Goal: Navigation & Orientation: Find specific page/section

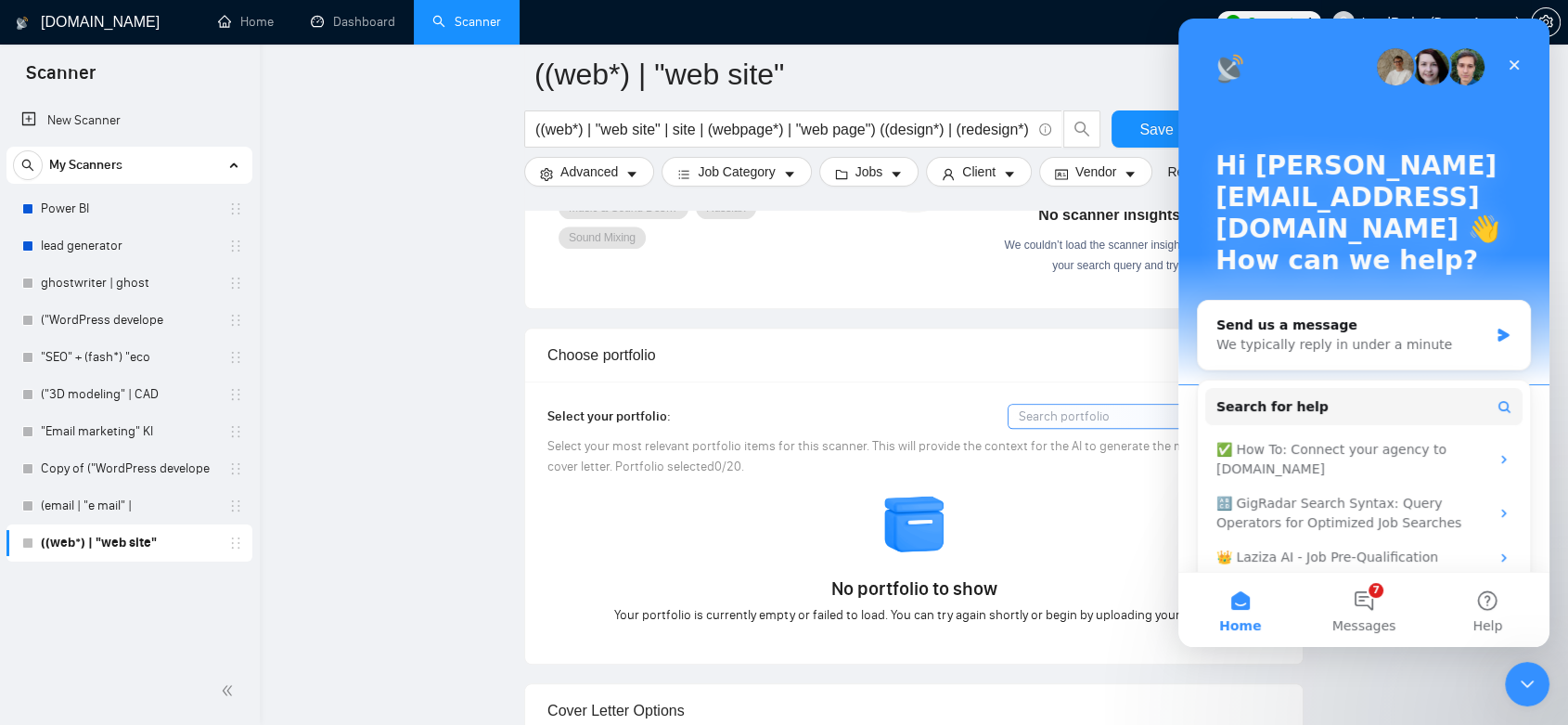
scroll to position [1488, 0]
click at [1525, 65] on div "Close" at bounding box center [1514, 64] width 33 height 33
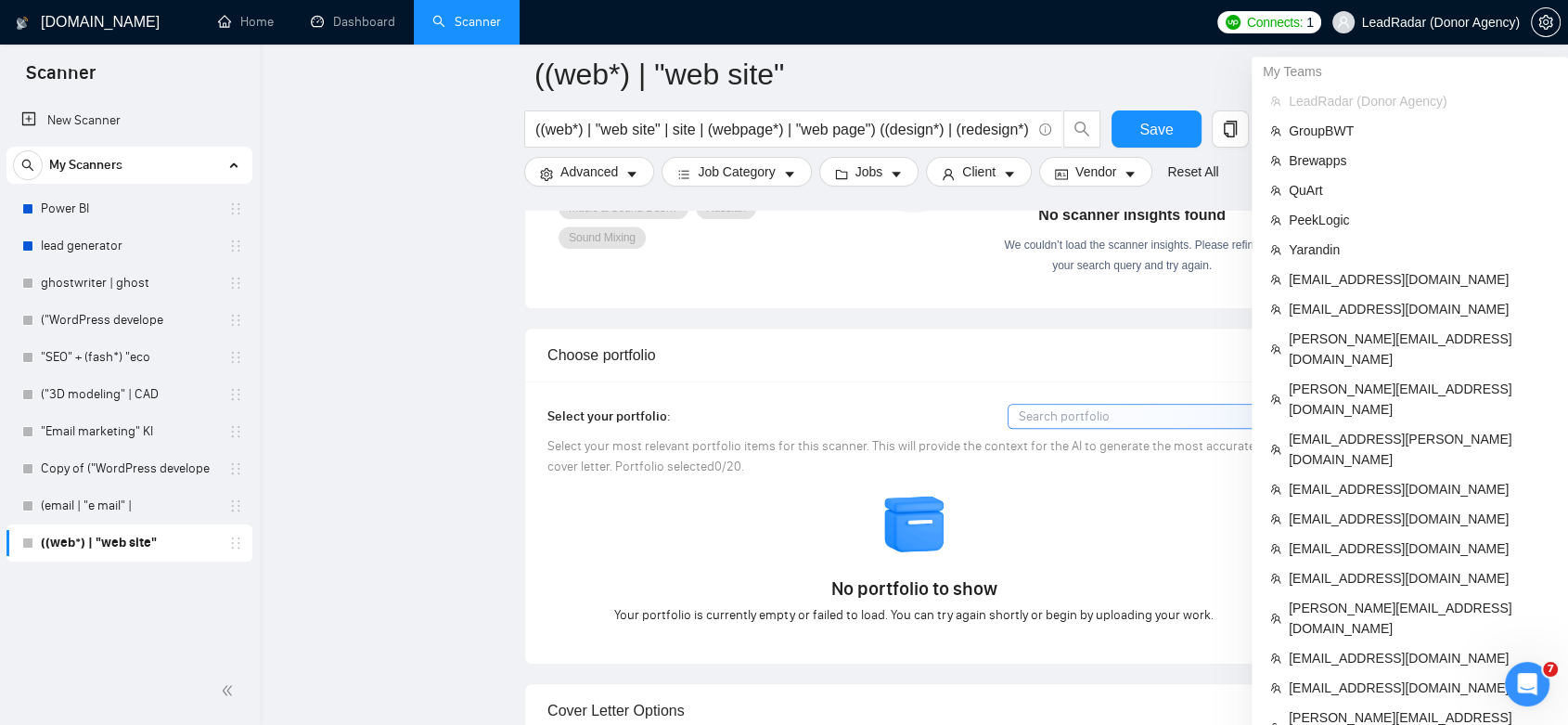
click at [1494, 22] on span "LeadRadar (Donor Agency)" at bounding box center [1441, 22] width 158 height 0
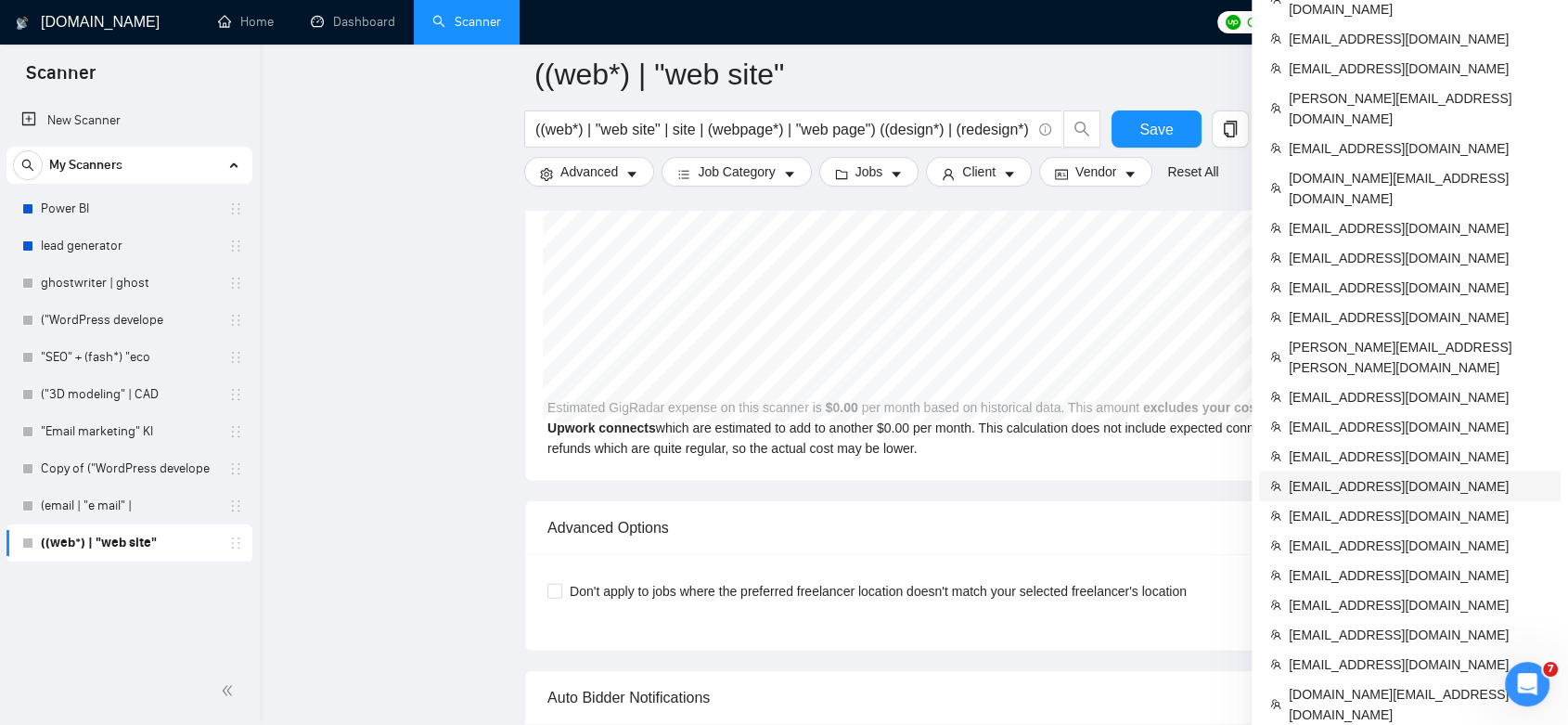
scroll to position [5202, 0]
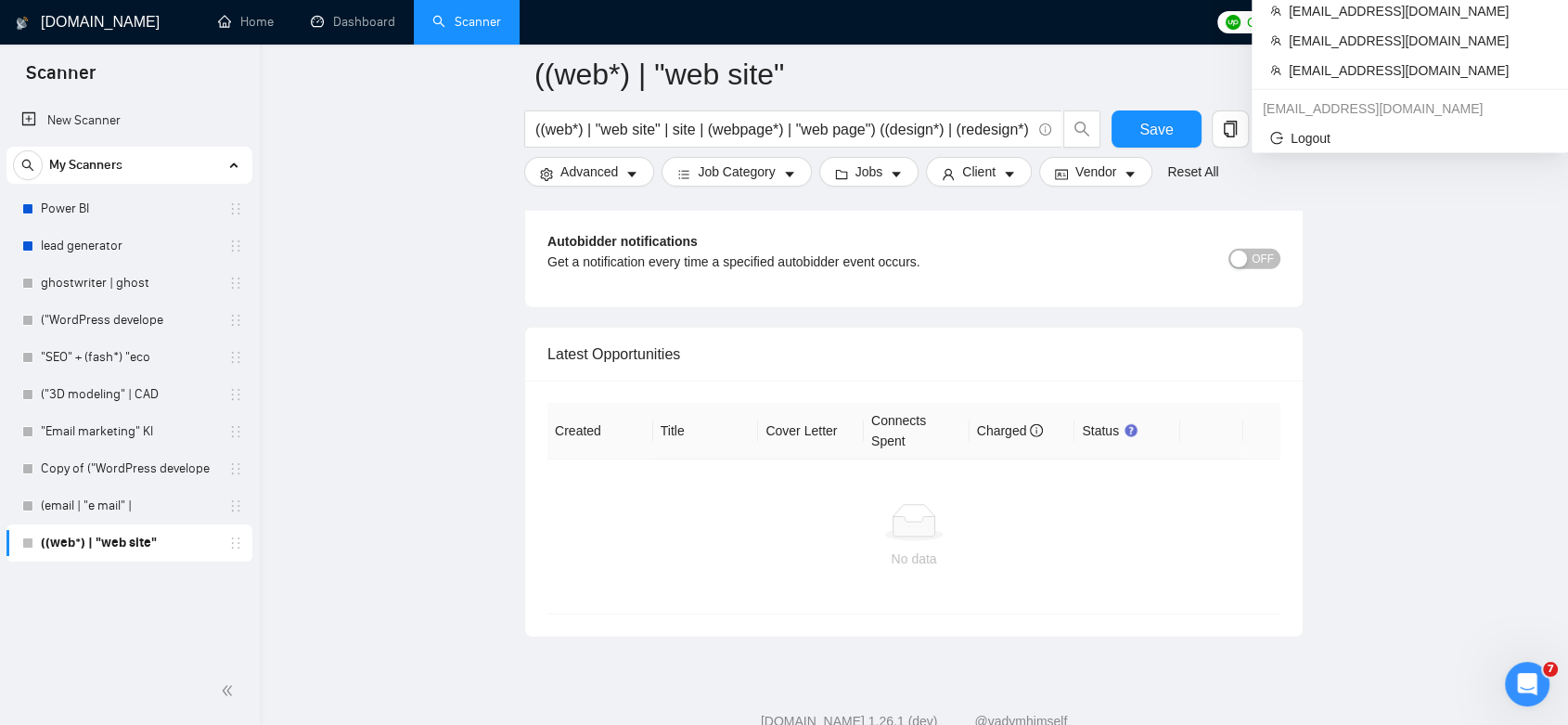
click at [1448, 12] on span "LeadRadar (Donor Agency)" at bounding box center [1426, 22] width 210 height 59
click at [1455, 22] on span "LeadRadar (Donor Agency)" at bounding box center [1441, 22] width 158 height 0
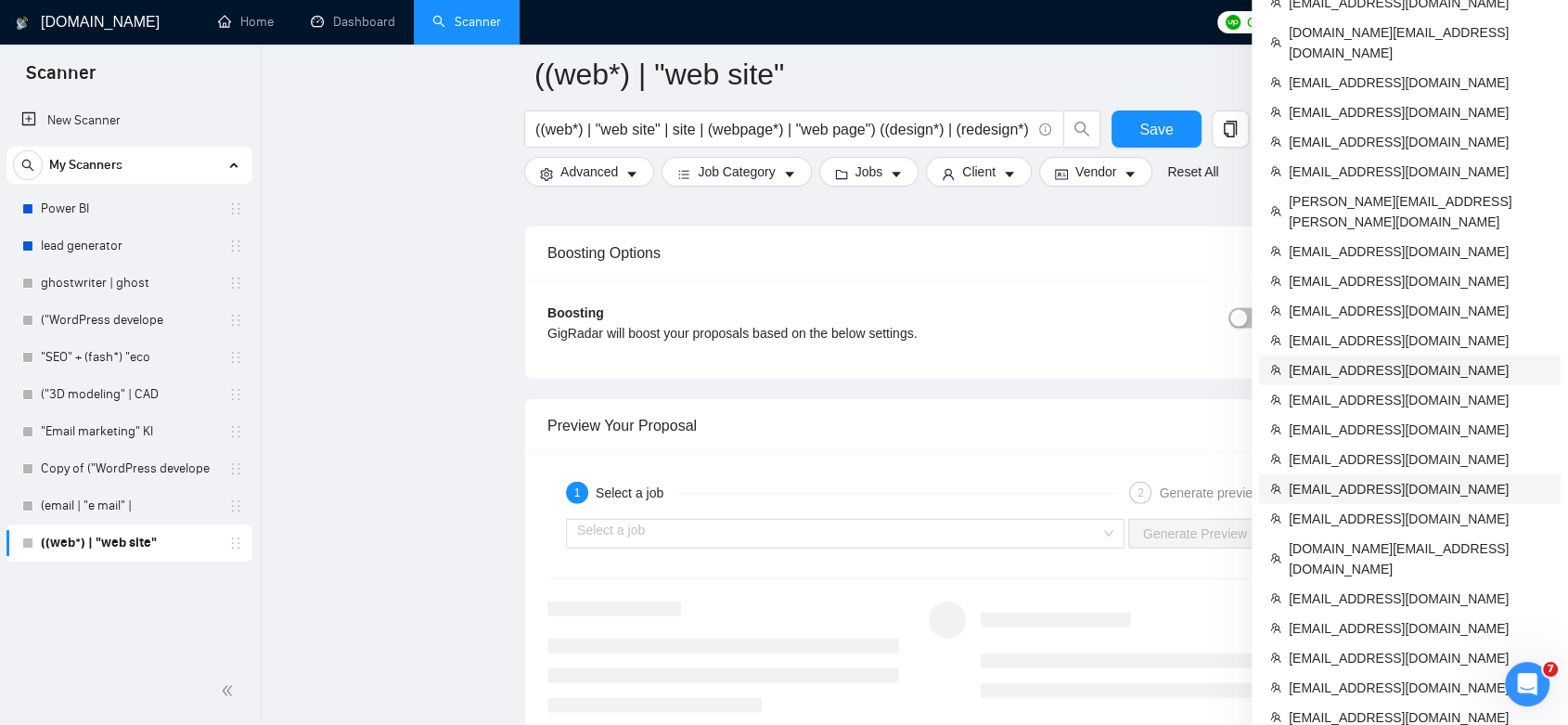
scroll to position [4170, 0]
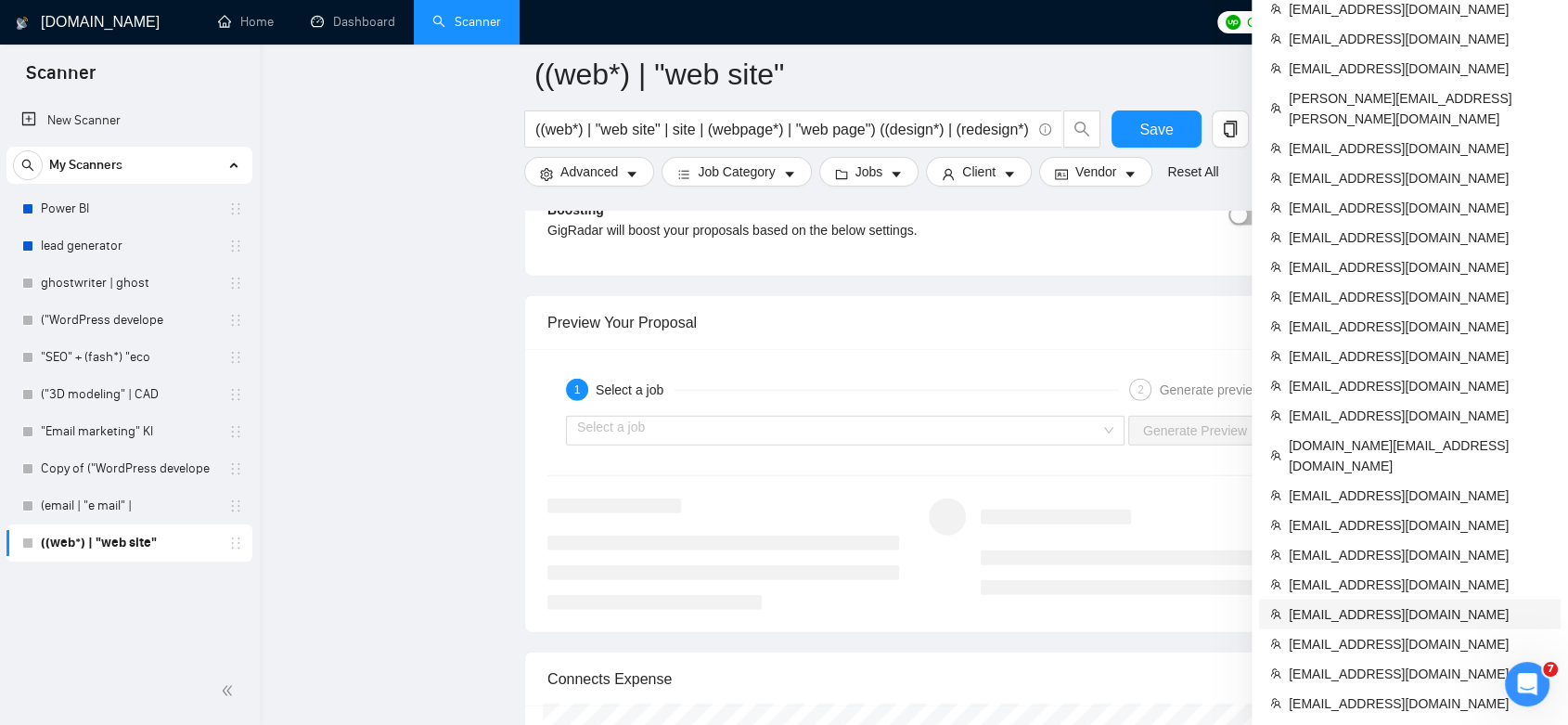
click at [1407, 605] on span "[EMAIL_ADDRESS][DOMAIN_NAME]" at bounding box center [1419, 615] width 261 height 20
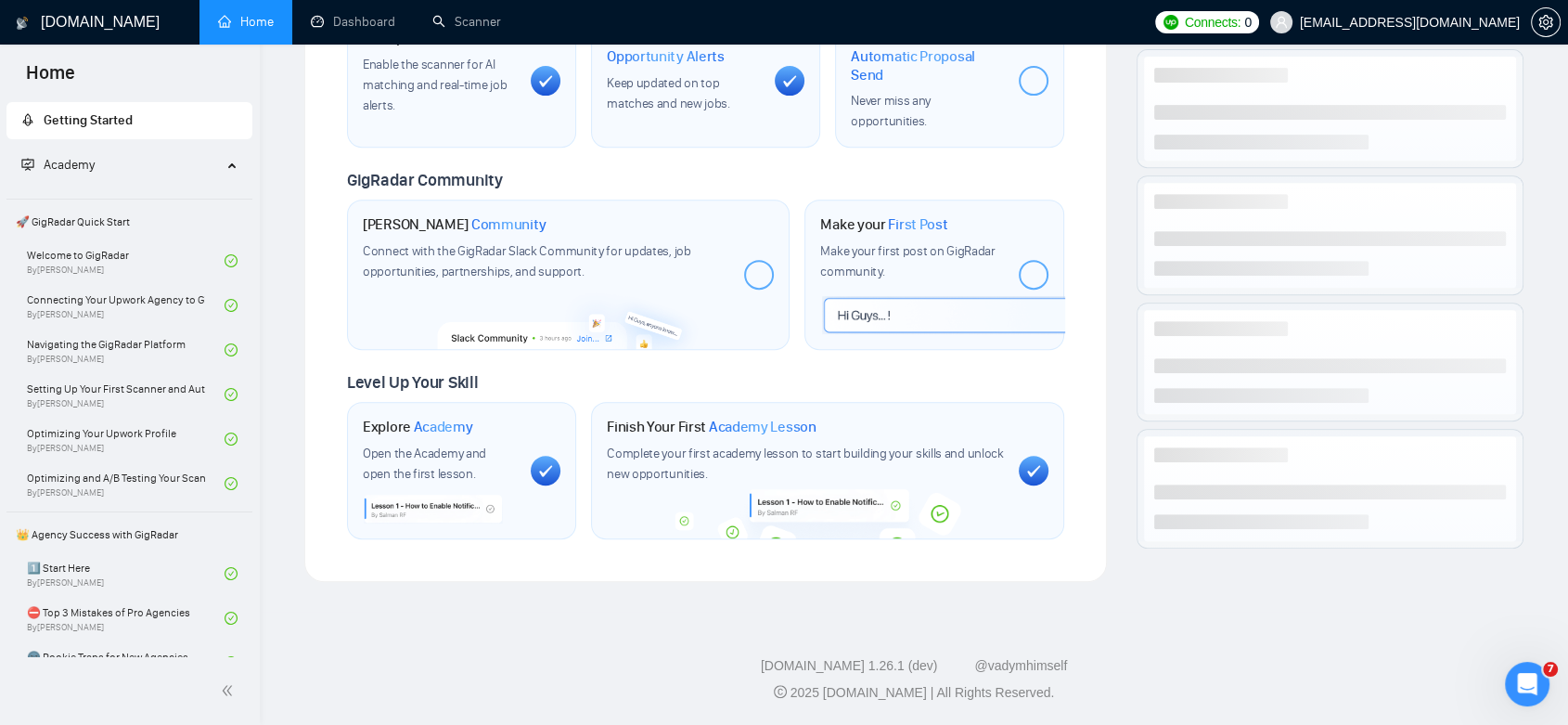
scroll to position [735, 0]
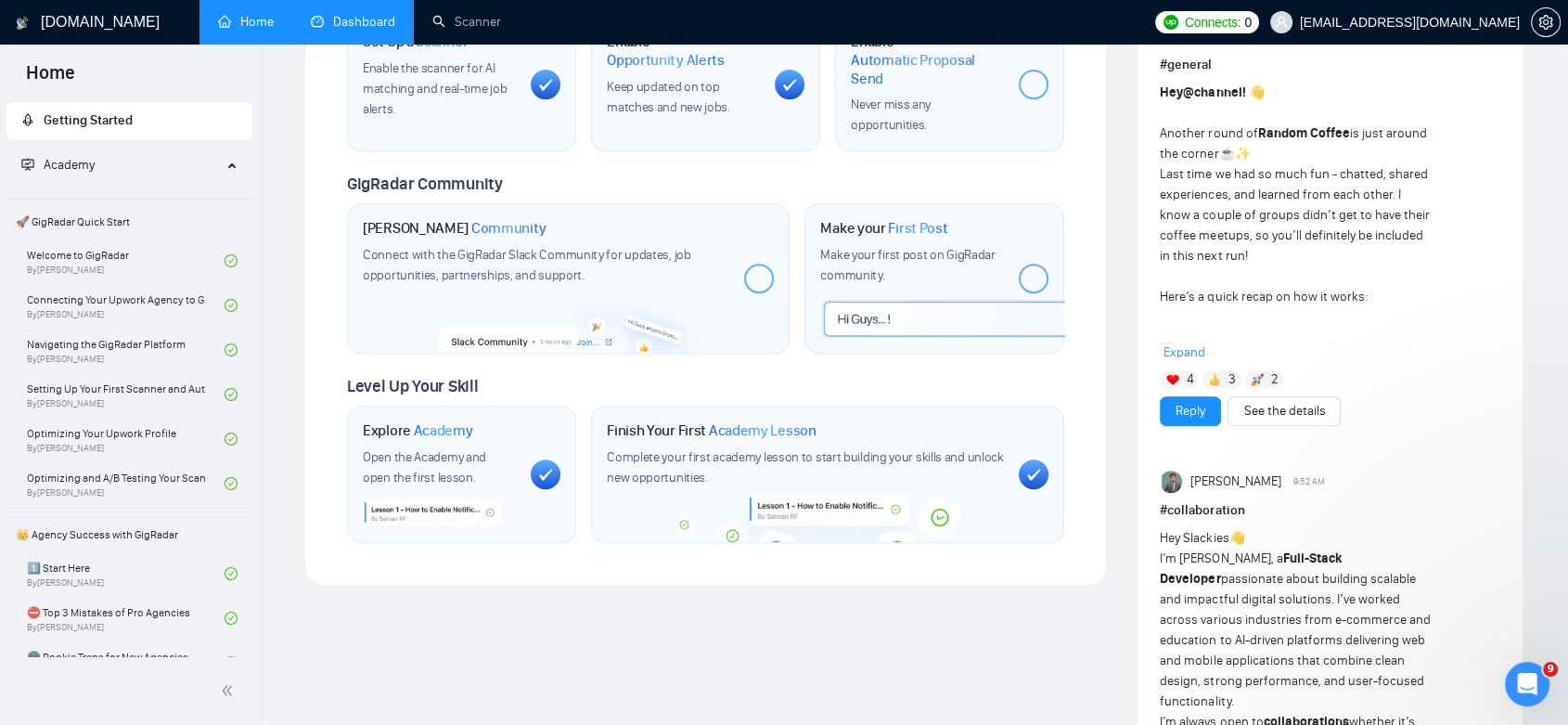
click at [358, 14] on link "Dashboard" at bounding box center [353, 22] width 85 height 16
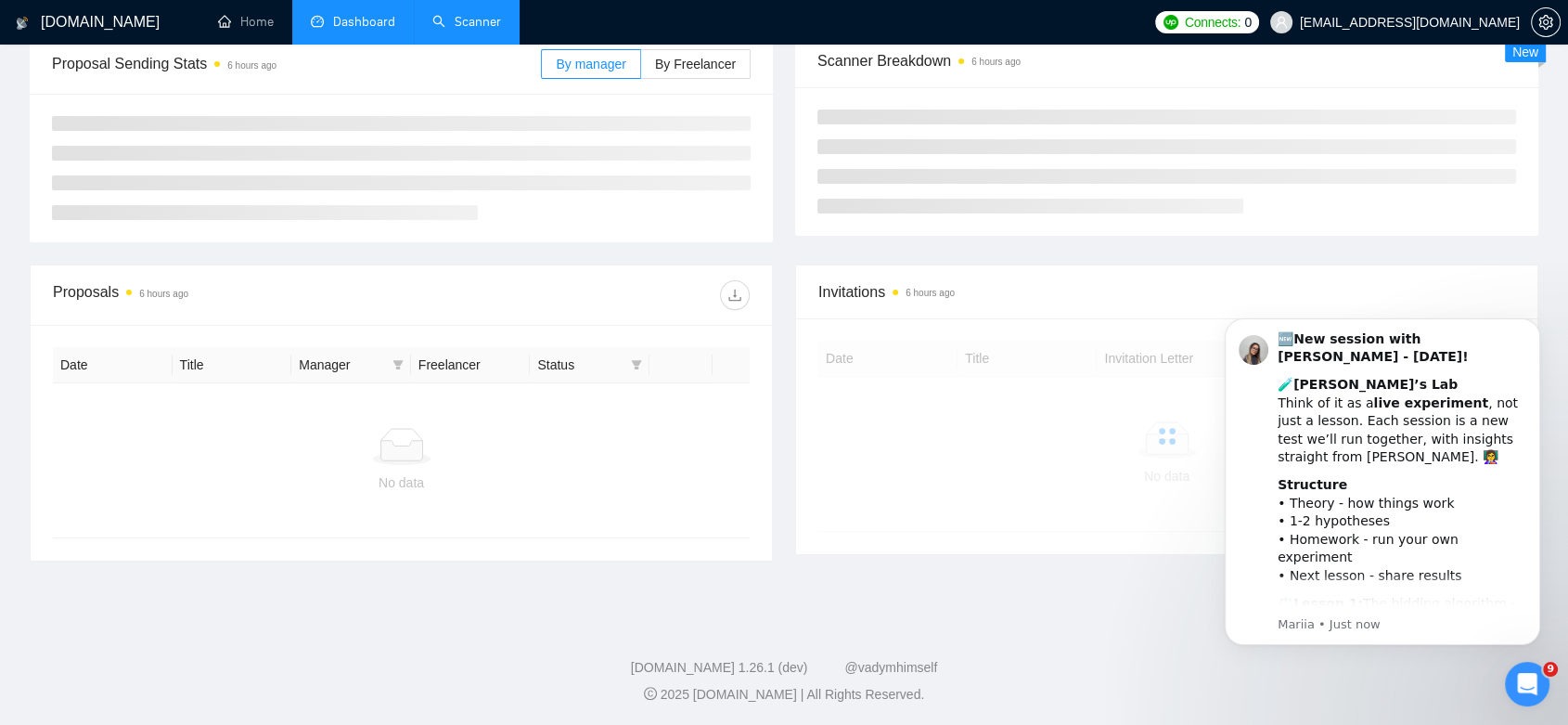
scroll to position [312, 0]
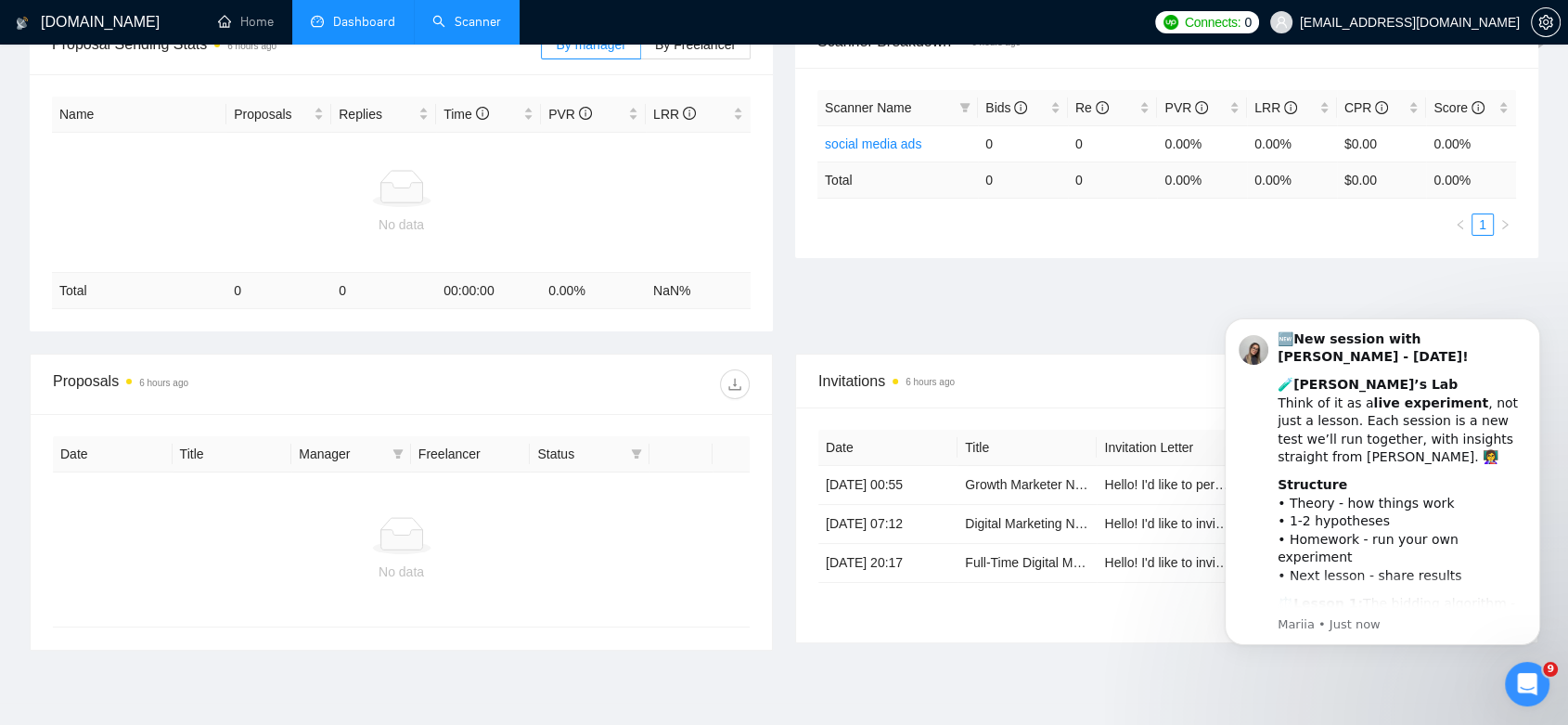
click at [490, 30] on link "Scanner" at bounding box center [467, 22] width 69 height 16
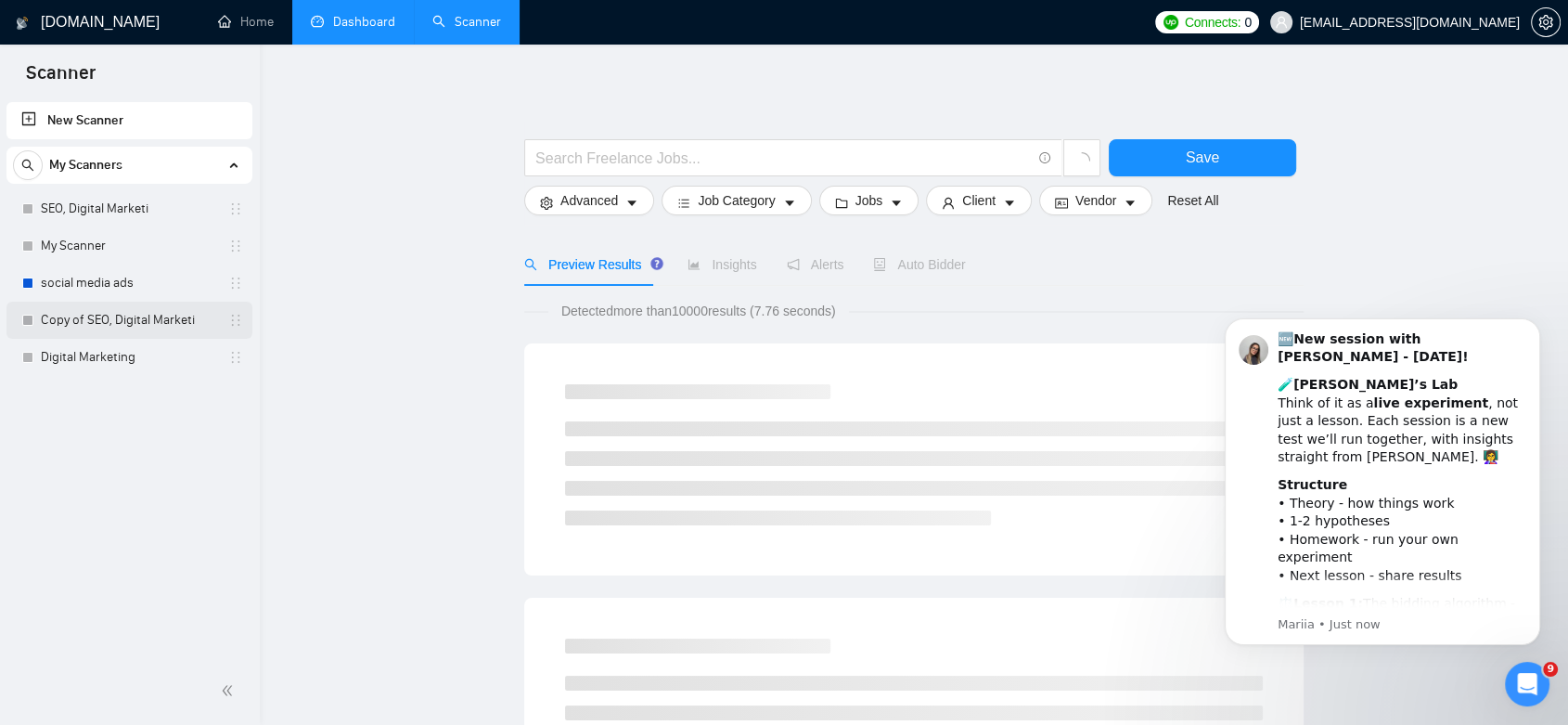
click at [140, 318] on link "Copy of SEO, Digital Marketi" at bounding box center [129, 320] width 176 height 37
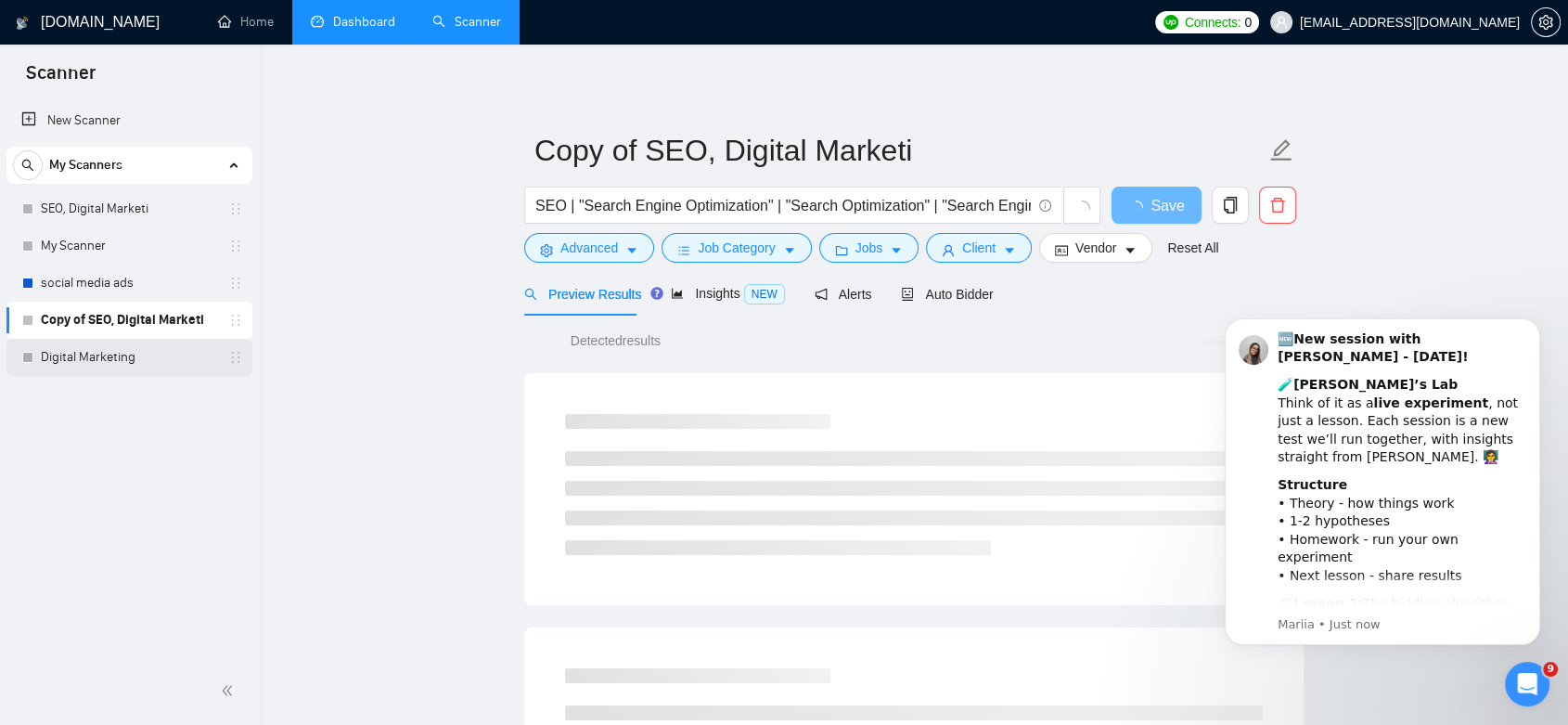
click at [148, 363] on link "Digital Marketing" at bounding box center [129, 357] width 176 height 37
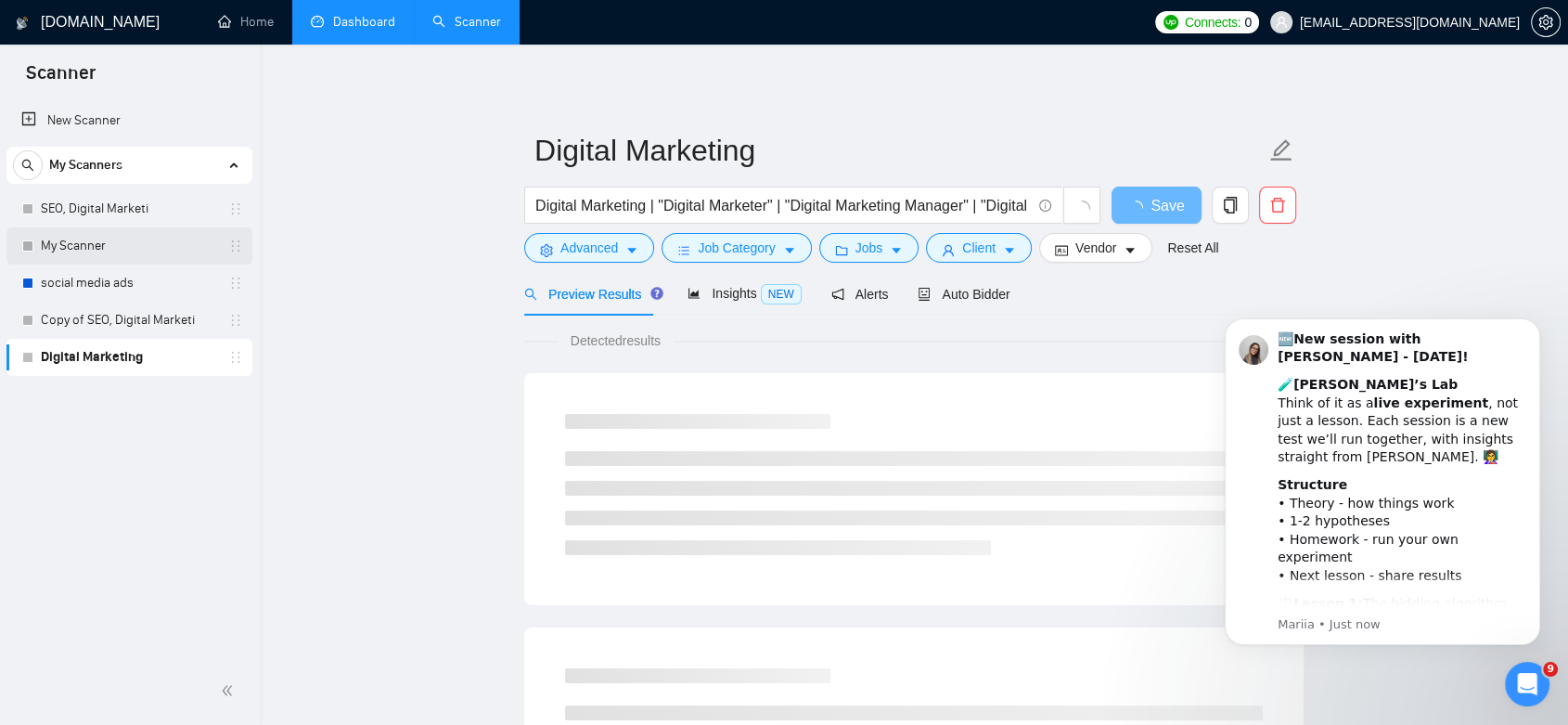
click at [98, 232] on link "My Scanner" at bounding box center [129, 246] width 176 height 37
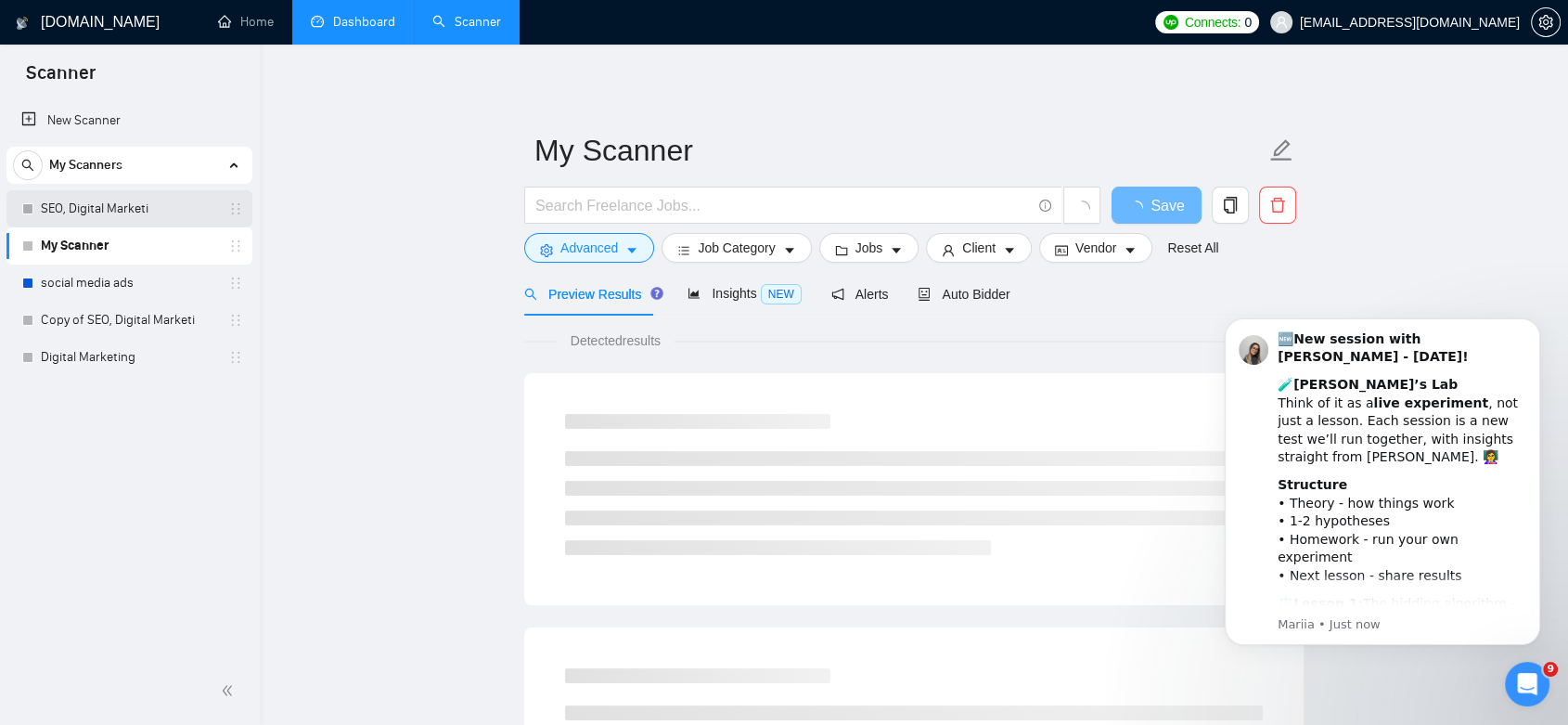
click at [136, 210] on link "SEO, Digital Marketi" at bounding box center [129, 208] width 176 height 37
